Goal: Task Accomplishment & Management: Use online tool/utility

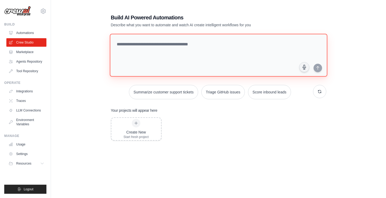
click at [147, 48] on textarea at bounding box center [219, 55] width 218 height 43
type textarea "*"
type textarea "**********"
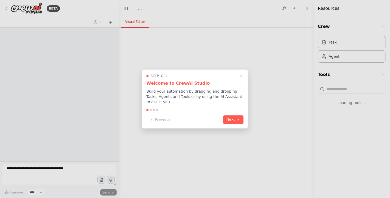
select select "****"
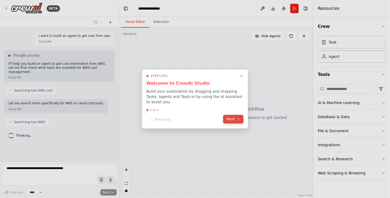
click at [236, 118] on button "Next" at bounding box center [233, 119] width 20 height 9
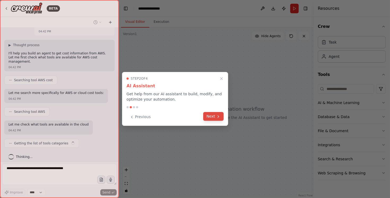
scroll to position [14, 0]
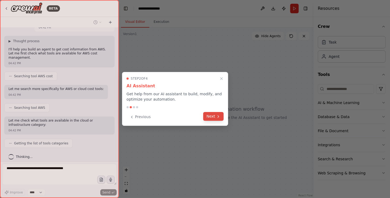
click at [212, 117] on button "Next" at bounding box center [213, 116] width 20 height 9
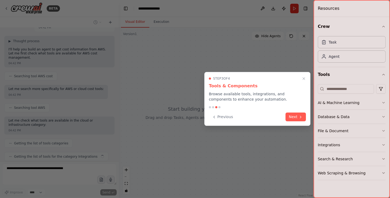
scroll to position [28, 0]
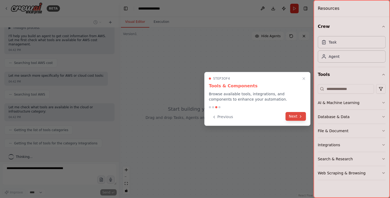
click at [299, 117] on icon at bounding box center [301, 116] width 4 height 4
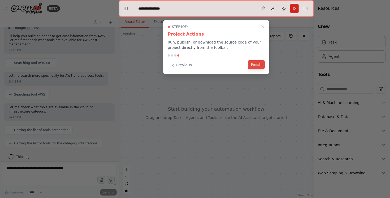
click at [259, 67] on button "Finish" at bounding box center [256, 64] width 17 height 9
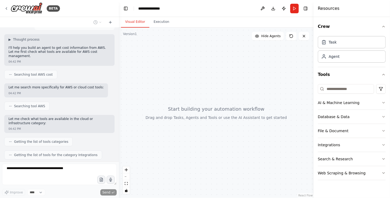
scroll to position [0, 0]
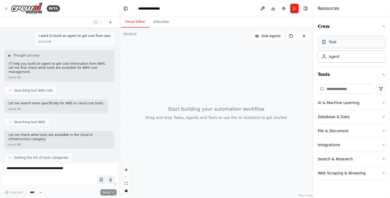
click at [347, 44] on div "Task" at bounding box center [352, 42] width 68 height 12
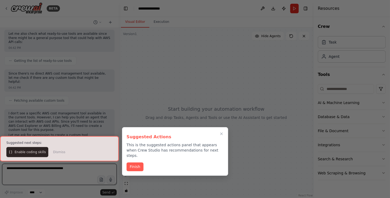
scroll to position [154, 0]
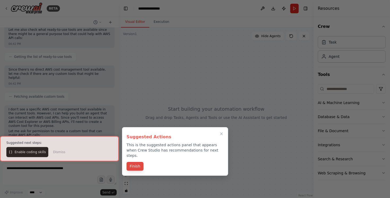
click at [139, 164] on button "Finish" at bounding box center [135, 166] width 17 height 9
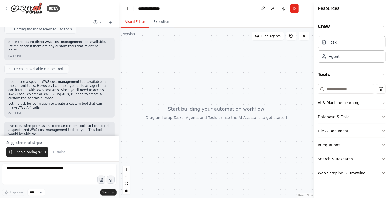
scroll to position [229, 0]
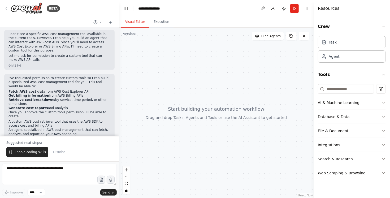
click at [33, 90] on strong "Fetch AWS cost data" at bounding box center [26, 92] width 37 height 4
click at [32, 94] on strong "Get billing information" at bounding box center [28, 96] width 41 height 4
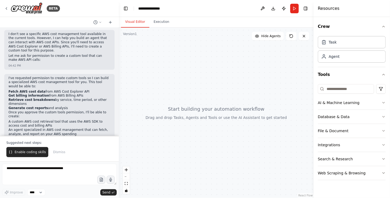
click at [31, 98] on strong "Retrieve cost breakdowns" at bounding box center [31, 100] width 47 height 4
click at [67, 110] on p "Once you approve the custom tools permission, I'll be able to create:" at bounding box center [59, 114] width 102 height 8
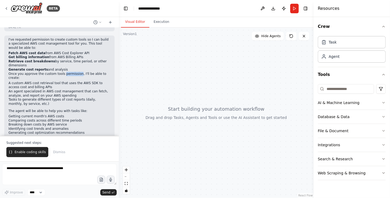
scroll to position [277, 0]
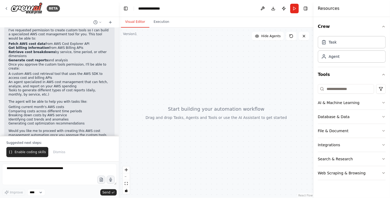
click at [24, 130] on div "I've requested permission to create custom tools so I can build a specialized A…" at bounding box center [59, 87] width 110 height 123
click at [32, 153] on span "Enable coding skills" at bounding box center [30, 152] width 31 height 4
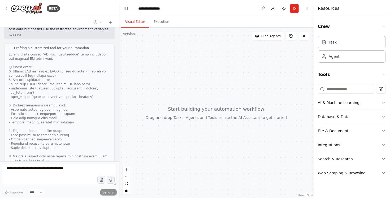
scroll to position [767, 0]
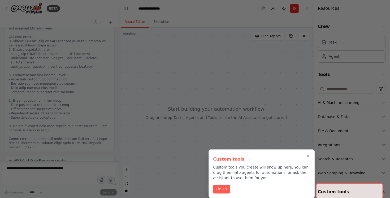
click at [312, 154] on div "Custom tools Custom tools you create will show up here. You can drag them into …" at bounding box center [262, 173] width 106 height 49
click at [226, 186] on button "Finish" at bounding box center [221, 188] width 17 height 9
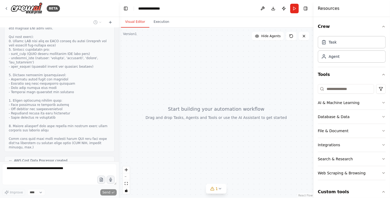
click at [99, 180] on button "View code" at bounding box center [102, 182] width 16 height 4
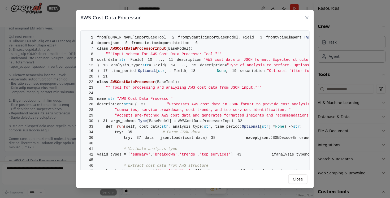
click at [99, 39] on span "from" at bounding box center [101, 37] width 9 height 4
click at [118, 38] on span "crewai.tools" at bounding box center [120, 37] width 29 height 4
click at [126, 38] on span "crewai.tools" at bounding box center [120, 37] width 29 height 4
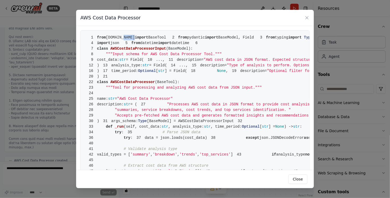
click at [126, 38] on span "crewai.tools" at bounding box center [120, 37] width 29 height 4
click at [144, 37] on span "import" at bounding box center [141, 37] width 13 height 4
click at [166, 38] on span "BaseTool" at bounding box center [157, 37] width 18 height 4
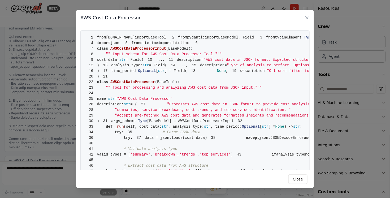
click at [187, 40] on span "pydantic" at bounding box center [196, 37] width 18 height 4
click at [205, 40] on span "import" at bounding box center [211, 37] width 13 height 4
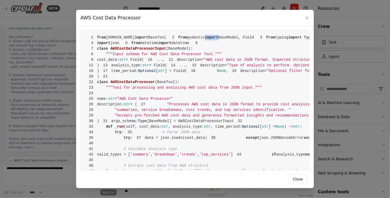
click at [205, 40] on span "import" at bounding box center [211, 37] width 13 height 4
click at [218, 40] on span "BaseModel, Field" at bounding box center [236, 37] width 36 height 4
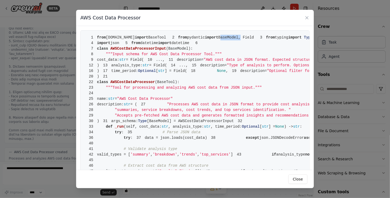
click at [218, 40] on span "BaseModel, Field" at bounding box center [236, 37] width 36 height 4
click at [289, 40] on span "import" at bounding box center [295, 37] width 13 height 4
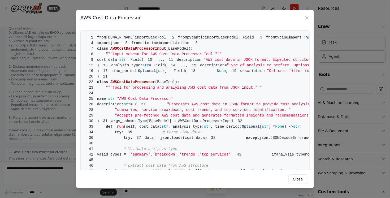
click at [304, 40] on span "Type" at bounding box center [308, 37] width 9 height 4
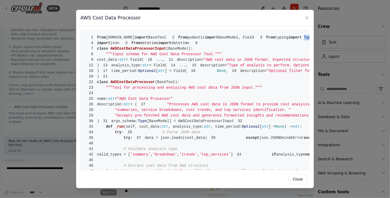
click at [304, 40] on span "Type" at bounding box center [308, 37] width 9 height 4
click at [315, 40] on span "Dict" at bounding box center [319, 37] width 9 height 4
click at [326, 40] on span "Any" at bounding box center [329, 37] width 7 height 4
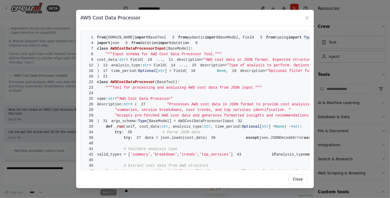
click at [134, 51] on span "AWSCostDataProcessorInput" at bounding box center [138, 48] width 56 height 4
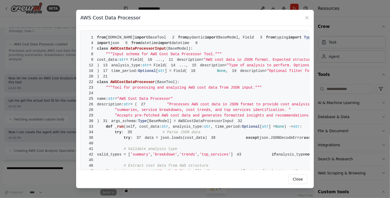
scroll to position [887, 0]
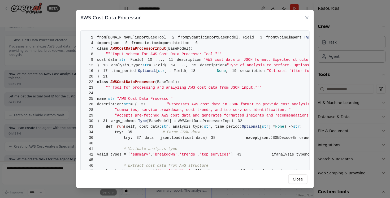
click at [158, 51] on span "AWSCostDataProcessorInput" at bounding box center [138, 48] width 56 height 4
click at [177, 51] on span "BaseModel" at bounding box center [178, 48] width 20 height 4
click at [132, 56] on span """"Input schema for AWS Cost Data Processor Tool."""" at bounding box center [164, 54] width 116 height 4
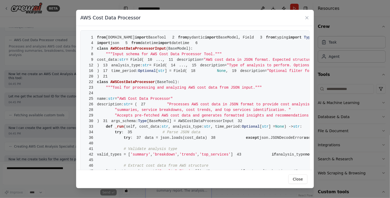
scroll to position [900, 0]
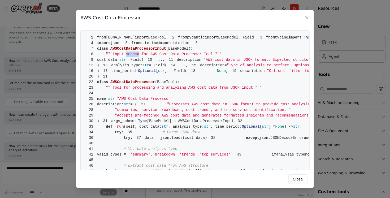
click at [132, 56] on span """"Input schema for AWS Cost Data Processor Tool."""" at bounding box center [164, 54] width 116 height 4
click at [172, 56] on span """"Input schema for AWS Cost Data Processor Tool."""" at bounding box center [164, 54] width 116 height 4
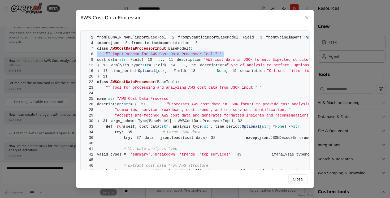
click at [172, 56] on span """"Input schema for AWS Cost Data Processor Tool."""" at bounding box center [164, 54] width 116 height 4
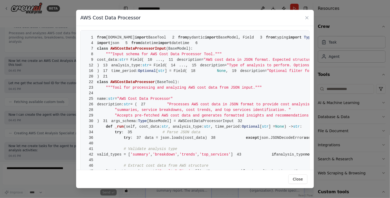
click at [118, 62] on span "cost_data:" at bounding box center [108, 60] width 22 height 4
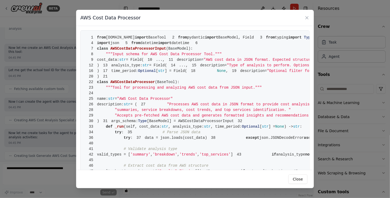
click at [126, 62] on span "str" at bounding box center [122, 60] width 7 height 4
click at [144, 62] on span "= Field(" at bounding box center [135, 60] width 18 height 4
click at [177, 62] on span "description=" at bounding box center [190, 60] width 27 height 4
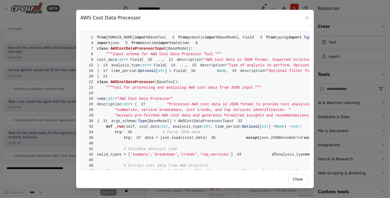
click at [177, 62] on span "description=" at bounding box center [190, 60] width 27 height 4
click at [125, 67] on span "analysis_type:" at bounding box center [126, 65] width 31 height 4
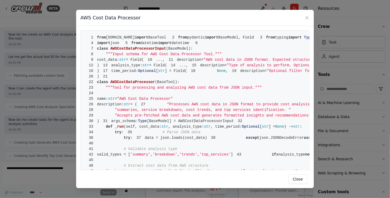
click at [143, 67] on span "str" at bounding box center [146, 65] width 7 height 4
click at [159, 67] on span "= Field(" at bounding box center [158, 65] width 18 height 4
click at [200, 67] on span "description=" at bounding box center [213, 65] width 27 height 4
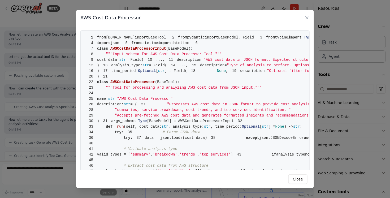
scroll to position [958, 0]
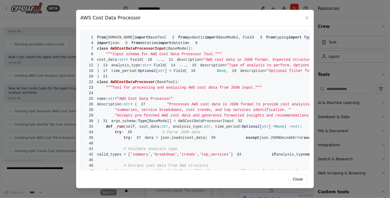
click at [200, 67] on span "description=" at bounding box center [213, 65] width 27 height 4
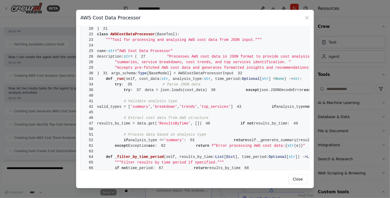
scroll to position [971, 0]
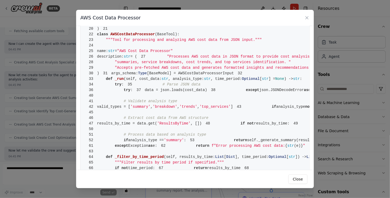
click at [140, 25] on span "Optional" at bounding box center [147, 23] width 18 height 4
click at [159, 25] on span "str" at bounding box center [161, 23] width 7 height 4
click at [174, 25] on span "] = Field(" at bounding box center [176, 23] width 22 height 4
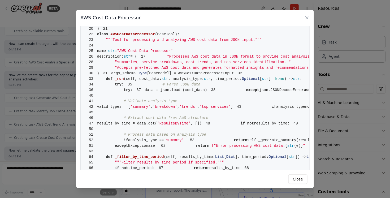
click at [174, 25] on span "] = Field(" at bounding box center [176, 23] width 22 height 4
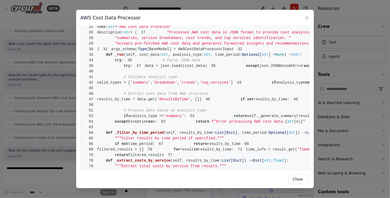
scroll to position [96, 0]
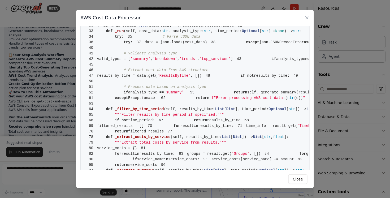
scroll to position [1184, 0]
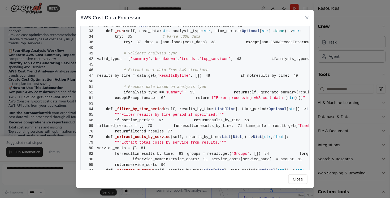
click at [173, 5] on span ""AWS Cost Data Processor"" at bounding box center [145, 3] width 56 height 4
click at [122, 11] on span "description:" at bounding box center [110, 9] width 27 height 4
click at [137, 11] on span "= (" at bounding box center [134, 9] width 7 height 4
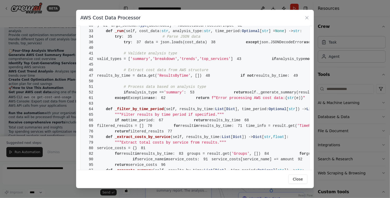
click at [137, 11] on span "= (" at bounding box center [134, 9] width 7 height 4
click at [117, 28] on span "args_schema:" at bounding box center [124, 25] width 27 height 4
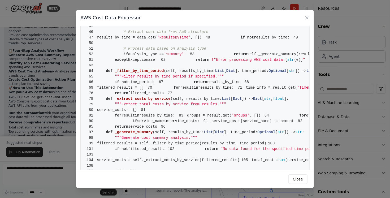
scroll to position [143, 0]
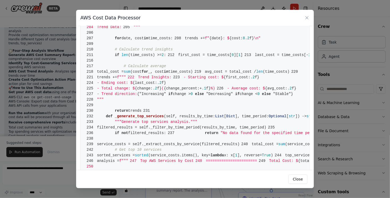
scroll to position [621, 0]
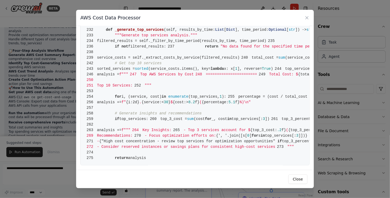
scroll to position [1411, 0]
click at [298, 178] on button "Close" at bounding box center [298, 179] width 19 height 10
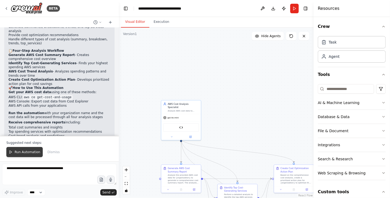
click at [28, 152] on span "Run Automation" at bounding box center [28, 152] width 26 height 4
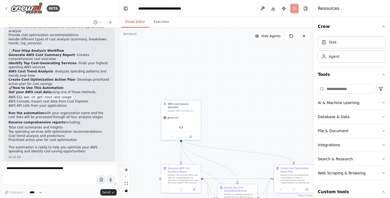
scroll to position [1159, 0]
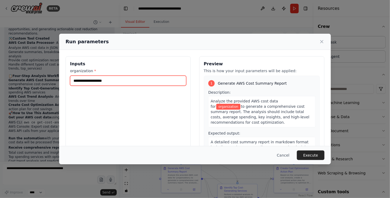
click at [104, 81] on input "organization *" at bounding box center [128, 81] width 116 height 10
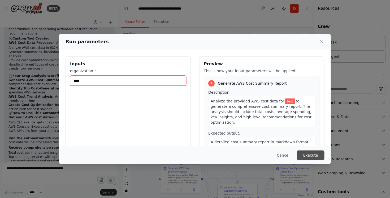
type input "****"
click at [304, 152] on button "Execute" at bounding box center [311, 156] width 28 height 10
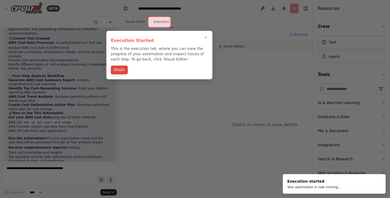
click at [119, 72] on button "Finish" at bounding box center [119, 70] width 17 height 9
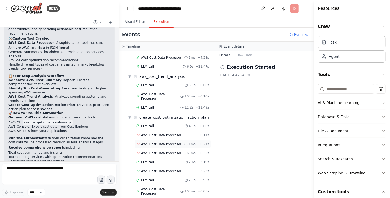
scroll to position [180, 0]
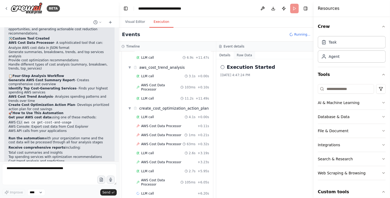
click at [248, 55] on button "Raw Data" at bounding box center [245, 54] width 22 height 7
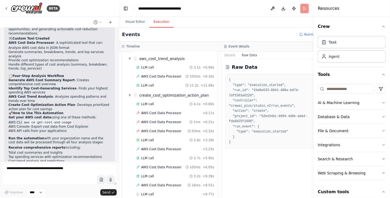
scroll to position [198, 0]
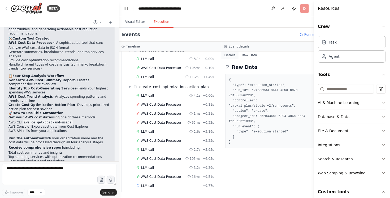
click at [229, 54] on button "Details" at bounding box center [230, 54] width 18 height 7
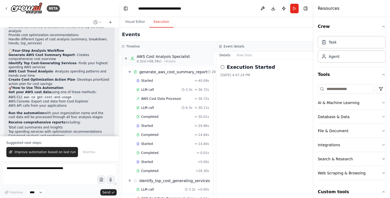
scroll to position [0, 0]
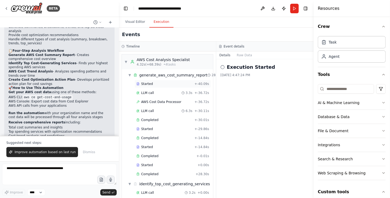
click at [159, 83] on div "Started" at bounding box center [164, 84] width 56 height 4
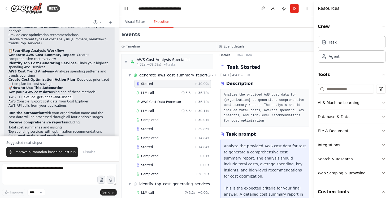
scroll to position [40, 0]
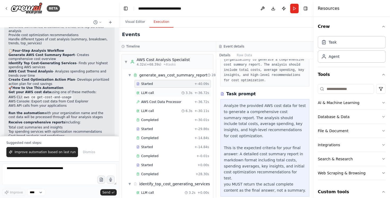
click at [163, 94] on div "LLM call 3.3s + -36.72s" at bounding box center [172, 93] width 73 height 4
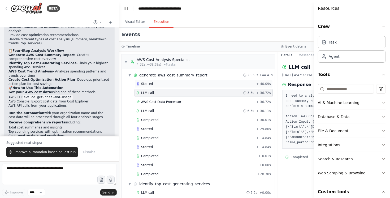
click at [161, 84] on div "Started" at bounding box center [195, 84] width 118 height 4
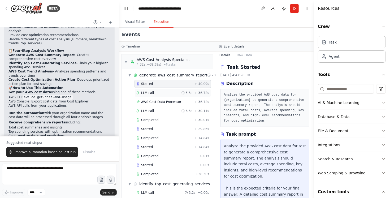
click at [161, 94] on div "LLM call 3.3s + -36.72s" at bounding box center [172, 93] width 73 height 4
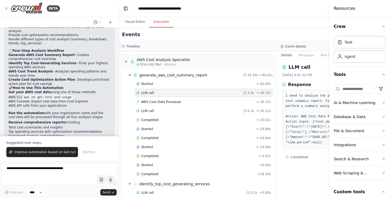
drag, startPoint x: 314, startPoint y: 14, endPoint x: 390, endPoint y: 19, distance: 75.8
click at [390, 19] on div "Resources Crew Task Agent Tools AI & Machine Learning Database & Data File & Do…" at bounding box center [360, 99] width 61 height 198
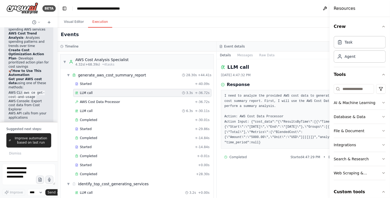
scroll to position [2257, 0]
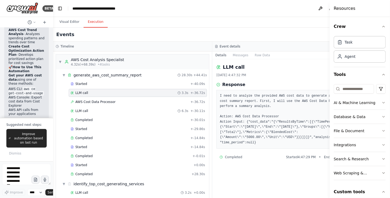
drag, startPoint x: 118, startPoint y: 30, endPoint x: 19, endPoint y: 41, distance: 100.1
click at [19, 41] on div "BETA I want to build an agent to get cost from aws 04:42 PM ▶ Thought process I…" at bounding box center [26, 99] width 53 height 198
drag, startPoint x: 51, startPoint y: 25, endPoint x: 28, endPoint y: 27, distance: 23.7
click at [28, 27] on div "BETA I want to build an agent to get cost from aws 04:42 PM ▶ Thought process I…" at bounding box center [26, 99] width 53 height 198
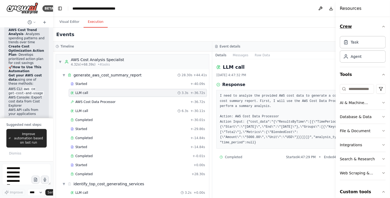
drag, startPoint x: 330, startPoint y: 27, endPoint x: 380, endPoint y: 27, distance: 50.4
click at [380, 27] on div "Resources Crew Task Agent Tools AI & Machine Learning Database & Data File & Do…" at bounding box center [363, 99] width 54 height 198
click at [133, 102] on div "AWS Cost Data Processor + -36.72s" at bounding box center [138, 102] width 135 height 4
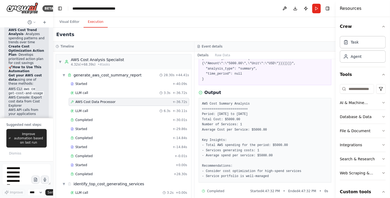
scroll to position [57, 0]
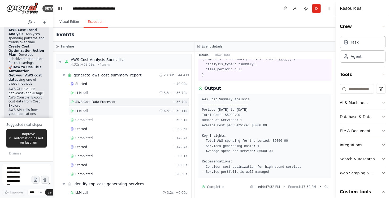
click at [110, 114] on div "LLM call 6.3s + -30.11s" at bounding box center [129, 111] width 121 height 8
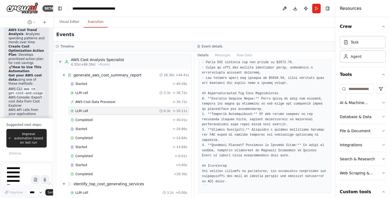
scroll to position [110, 0]
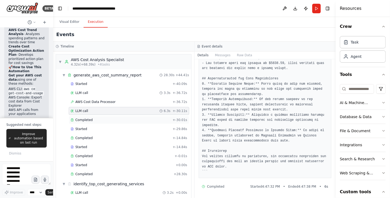
click at [96, 121] on div "Completed" at bounding box center [121, 120] width 100 height 4
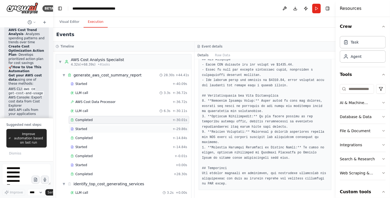
click at [117, 128] on div "Started" at bounding box center [121, 129] width 100 height 4
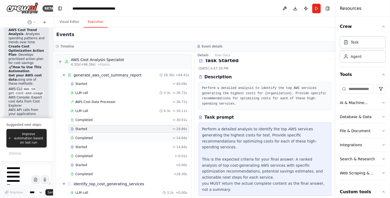
click at [104, 137] on div "Completed" at bounding box center [121, 138] width 100 height 4
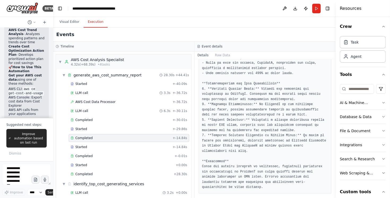
scroll to position [127, 0]
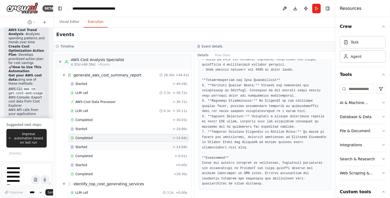
click at [98, 148] on div "Started" at bounding box center [121, 147] width 100 height 4
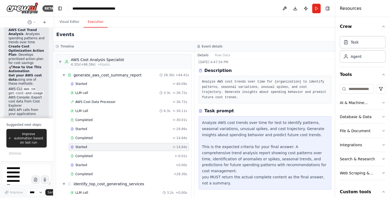
scroll to position [7, 0]
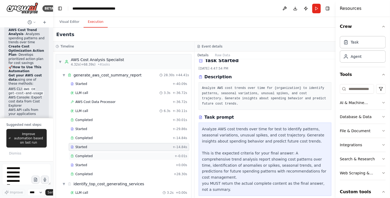
click at [97, 156] on div "Completed" at bounding box center [122, 156] width 102 height 4
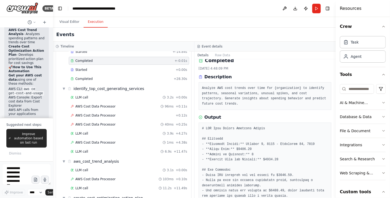
scroll to position [96, 0]
click at [87, 96] on span "LLM call" at bounding box center [81, 97] width 13 height 4
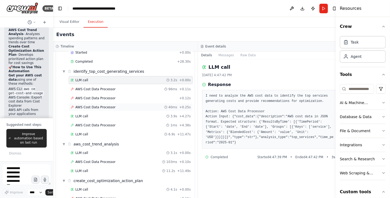
scroll to position [0, 0]
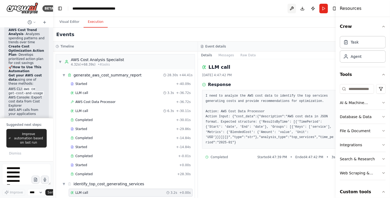
click at [289, 10] on button at bounding box center [292, 9] width 8 height 10
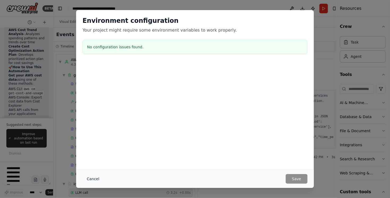
click at [91, 181] on button "Cancel" at bounding box center [93, 179] width 21 height 10
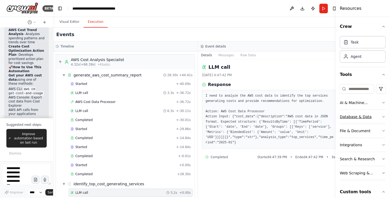
click at [375, 119] on button "Database & Data" at bounding box center [363, 117] width 46 height 14
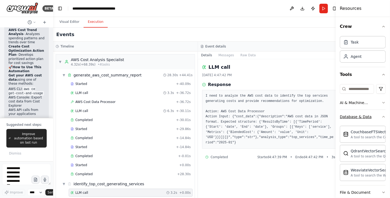
click at [375, 119] on button "Database & Data" at bounding box center [363, 117] width 46 height 14
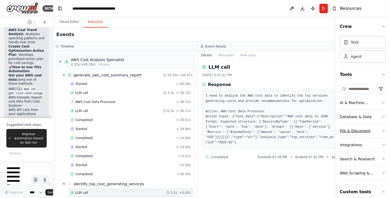
click at [375, 134] on button "File & Document" at bounding box center [363, 131] width 46 height 14
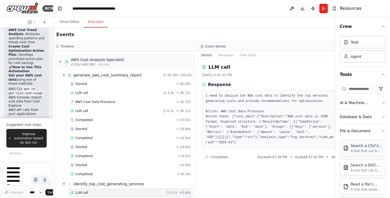
click at [371, 149] on div "A tool that can be used to semantic search a query from a CSV's content." at bounding box center [367, 151] width 32 height 4
click at [359, 57] on div "Agent" at bounding box center [356, 56] width 11 height 5
click at [359, 44] on div "Task" at bounding box center [363, 42] width 46 height 12
click at [331, 8] on button "Toggle Right Sidebar" at bounding box center [334, 8] width 7 height 7
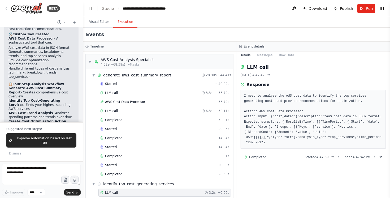
scroll to position [1533, 0]
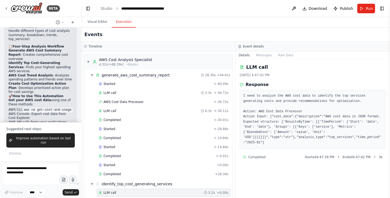
drag, startPoint x: 53, startPoint y: 9, endPoint x: 81, endPoint y: 31, distance: 35.9
click at [81, 31] on div "BETA I want to build an agent to get cost from aws 04:42 PM ▶ Thought process I…" at bounding box center [195, 99] width 390 height 198
click at [104, 10] on link "Studio" at bounding box center [107, 8] width 12 height 4
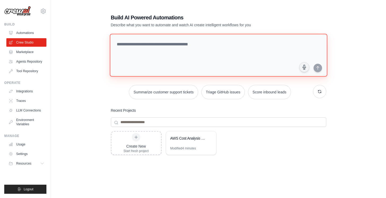
click at [161, 54] on textarea at bounding box center [219, 55] width 218 height 43
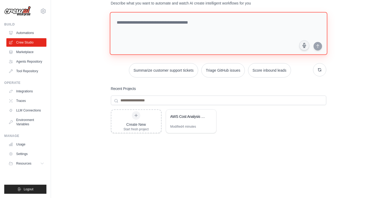
scroll to position [32, 0]
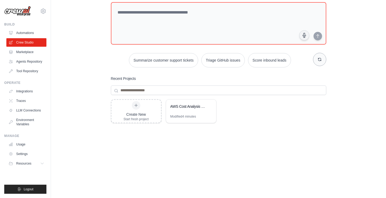
click at [321, 63] on button "button" at bounding box center [319, 59] width 13 height 13
click at [27, 55] on link "Marketplace" at bounding box center [27, 52] width 40 height 8
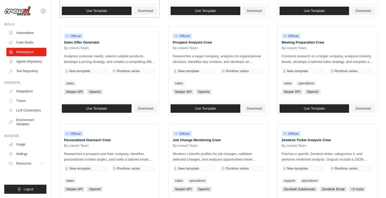
scroll to position [191, 0]
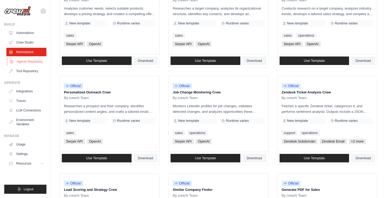
click at [27, 64] on link "Agents Repository" at bounding box center [27, 61] width 40 height 8
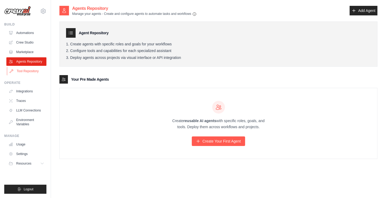
click at [29, 72] on link "Tool Repository" at bounding box center [27, 71] width 40 height 8
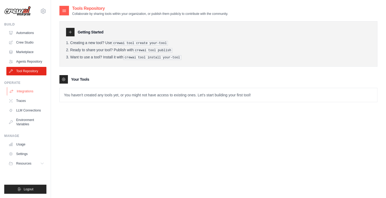
click at [29, 94] on link "Integrations" at bounding box center [27, 91] width 40 height 8
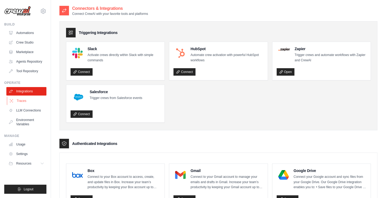
click at [23, 102] on link "Traces" at bounding box center [27, 101] width 40 height 8
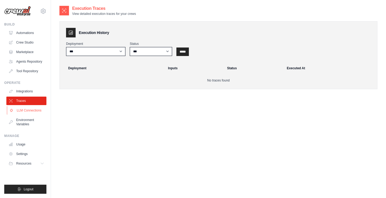
click at [33, 111] on link "LLM Connections" at bounding box center [27, 110] width 40 height 8
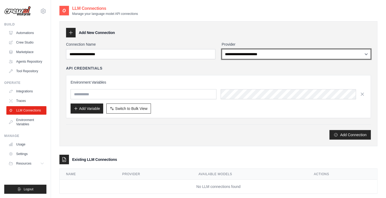
click at [222, 49] on select "**********" at bounding box center [296, 54] width 149 height 10
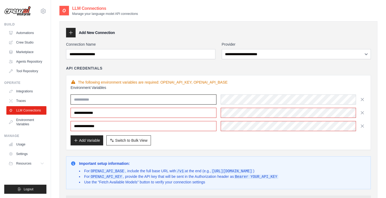
click at [144, 100] on input "text" at bounding box center [144, 99] width 146 height 10
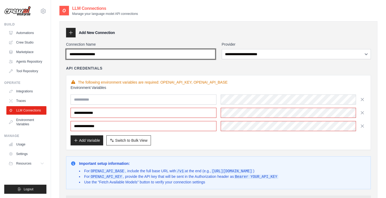
click at [168, 56] on input "Connection Name" at bounding box center [140, 54] width 149 height 10
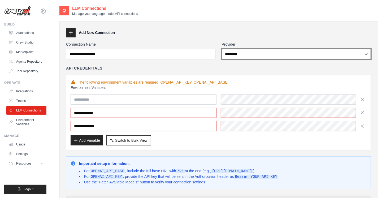
click at [222, 49] on select "**********" at bounding box center [296, 54] width 149 height 10
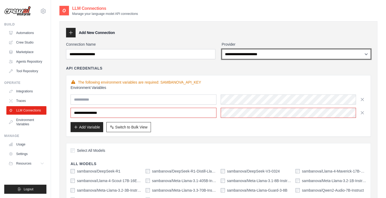
click at [222, 49] on select "**********" at bounding box center [296, 54] width 149 height 10
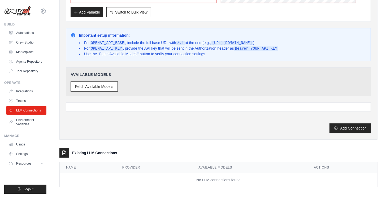
scroll to position [130, 0]
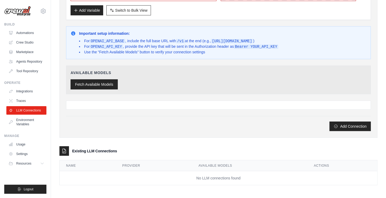
click at [95, 85] on button "Fetch Available Models" at bounding box center [94, 84] width 47 height 10
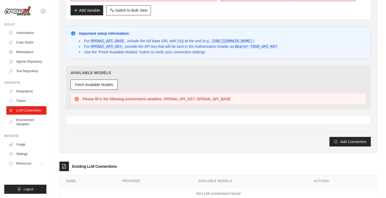
scroll to position [0, 0]
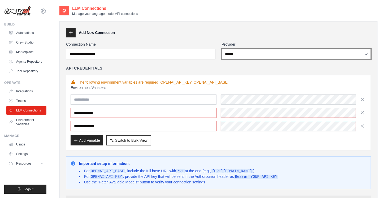
click at [222, 49] on select "**********" at bounding box center [296, 54] width 149 height 10
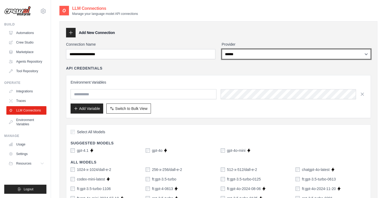
select select "*********"
click at [222, 49] on select "**********" at bounding box center [296, 54] width 149 height 10
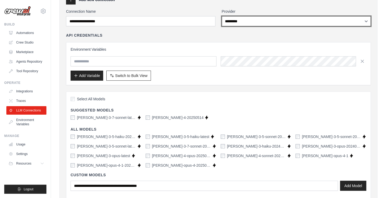
scroll to position [48, 0]
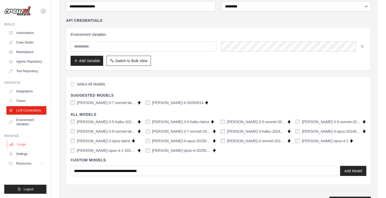
click at [18, 142] on link "Usage" at bounding box center [27, 144] width 40 height 8
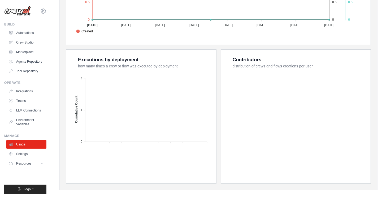
scroll to position [186, 0]
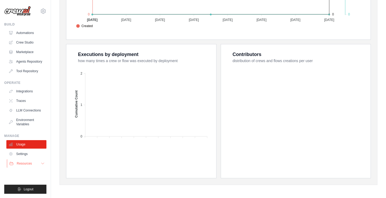
click at [21, 161] on span "Resources" at bounding box center [24, 163] width 15 height 4
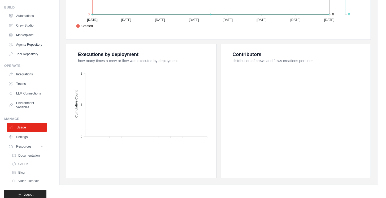
scroll to position [31, 0]
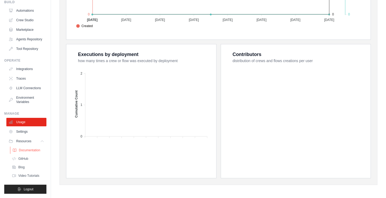
click at [29, 151] on span "Documentation" at bounding box center [30, 150] width 22 height 4
